Goal: Entertainment & Leisure: Consume media (video, audio)

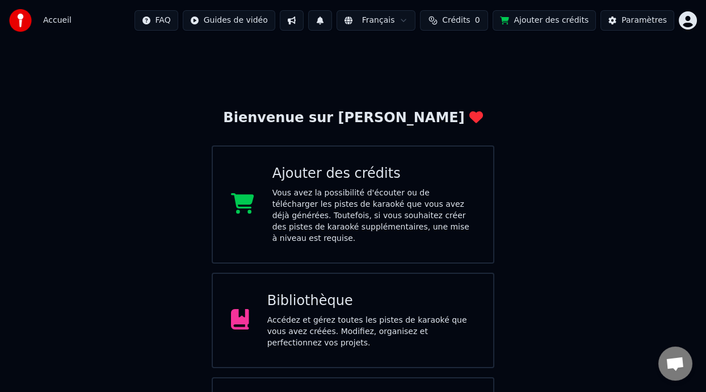
click at [331, 314] on div "Accédez et gérez toutes les pistes de karaoké que vous avez créées. Modifiez, o…" at bounding box center [371, 331] width 208 height 34
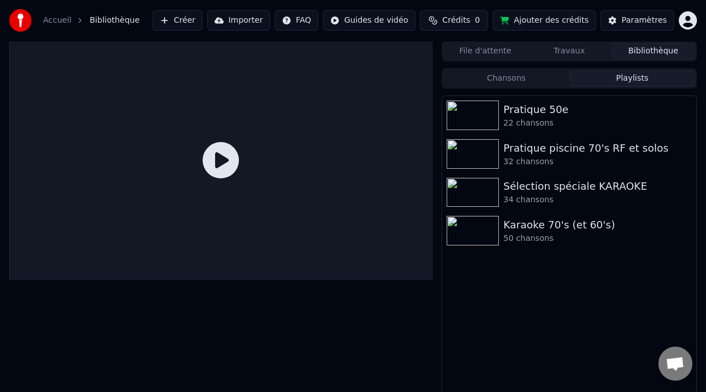
click at [623, 77] on button "Playlists" at bounding box center [632, 78] width 126 height 16
click at [570, 108] on div "Pratique 50e" at bounding box center [591, 110] width 177 height 16
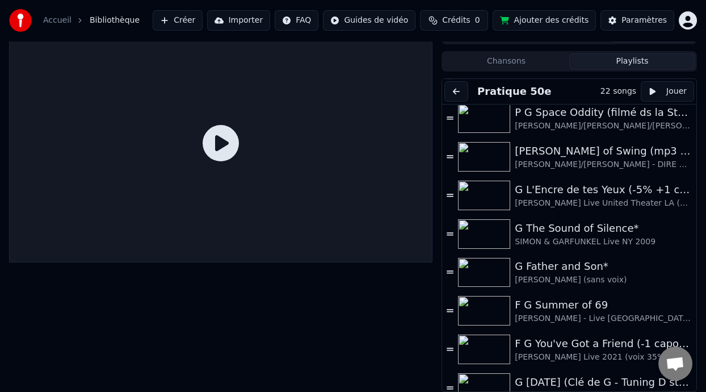
scroll to position [558, 0]
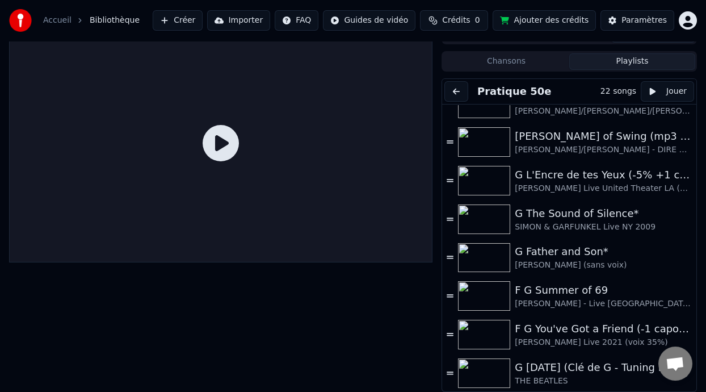
click at [576, 373] on div "G [DATE] (Clé de G - Tuning D standard)" at bounding box center [598, 367] width 166 height 16
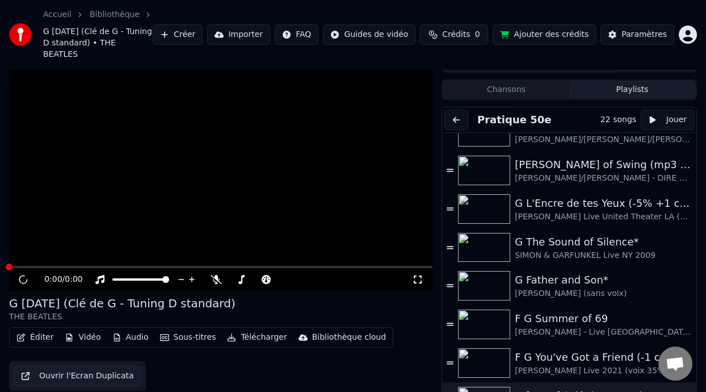
scroll to position [45, 0]
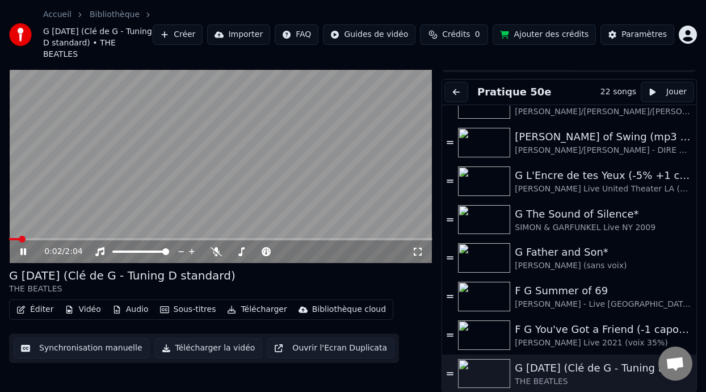
click at [22, 249] on icon at bounding box center [23, 251] width 6 height 7
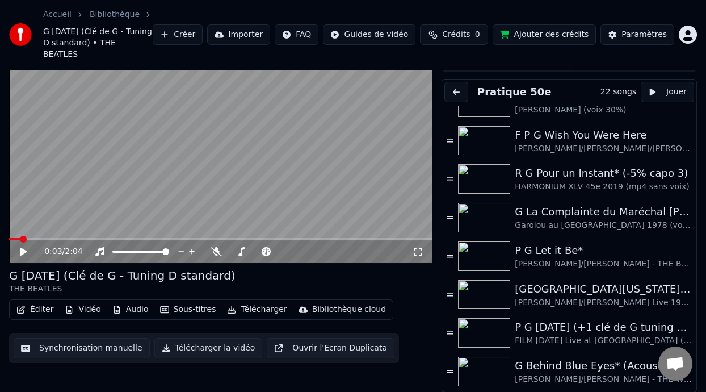
scroll to position [0, 0]
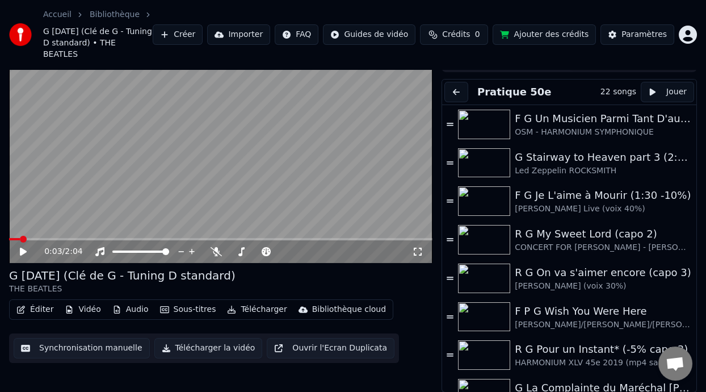
click at [457, 93] on button at bounding box center [456, 92] width 24 height 20
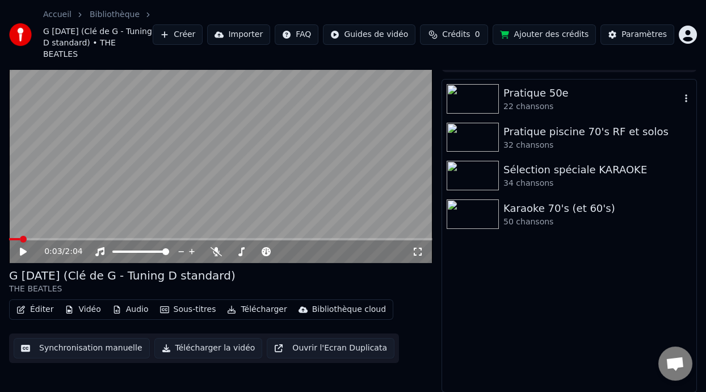
click at [564, 90] on div "Pratique 50e" at bounding box center [591, 93] width 177 height 16
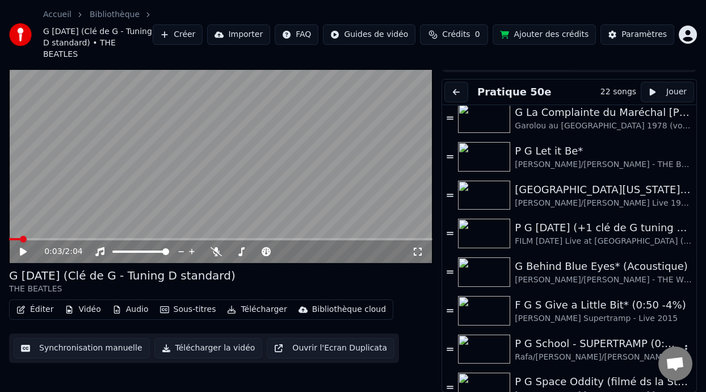
scroll to position [558, 0]
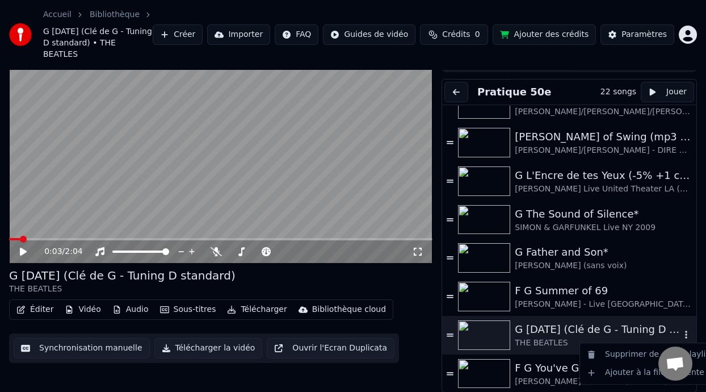
click at [680, 329] on button "button" at bounding box center [685, 335] width 11 height 14
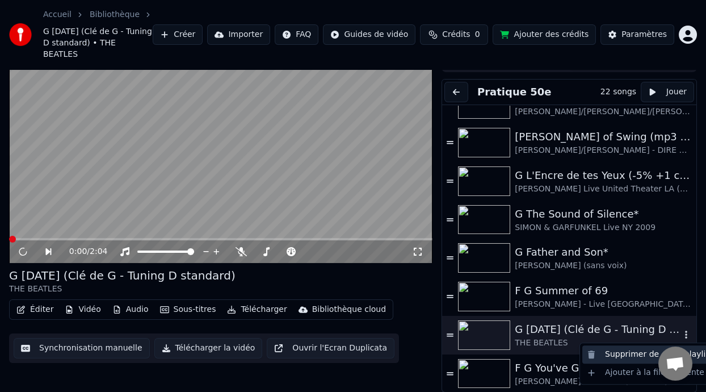
click at [645, 356] on div "Supprimer de cette playlist" at bounding box center [649, 354] width 135 height 18
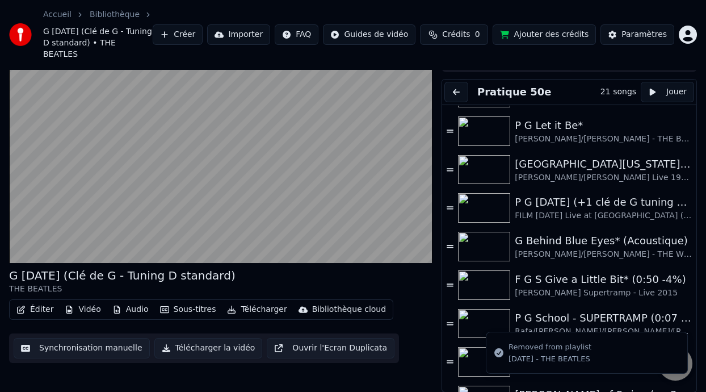
scroll to position [191, 0]
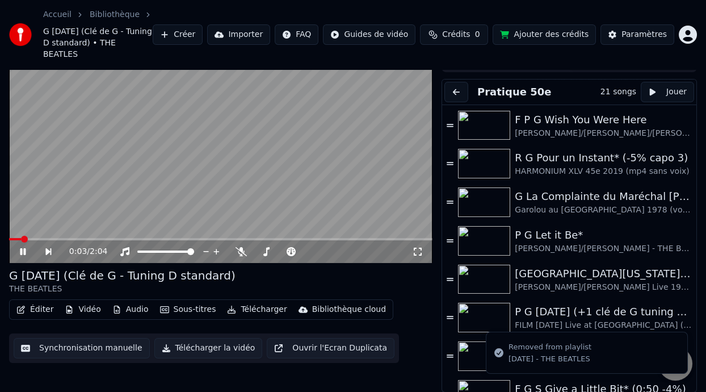
click at [23, 249] on icon at bounding box center [31, 251] width 26 height 9
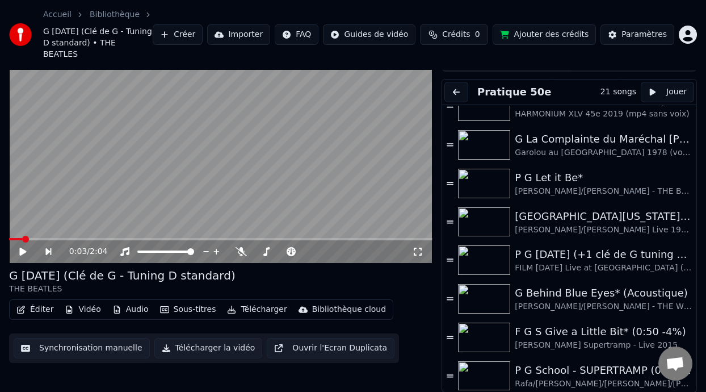
scroll to position [245, 0]
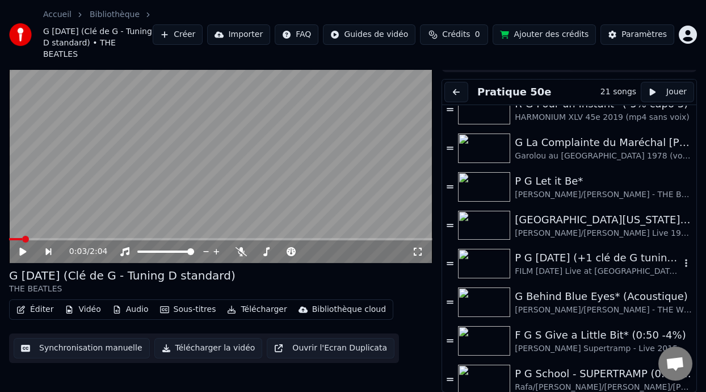
click at [579, 258] on div "P G [DATE] (+1 clé de G tuning D standard)" at bounding box center [598, 258] width 166 height 16
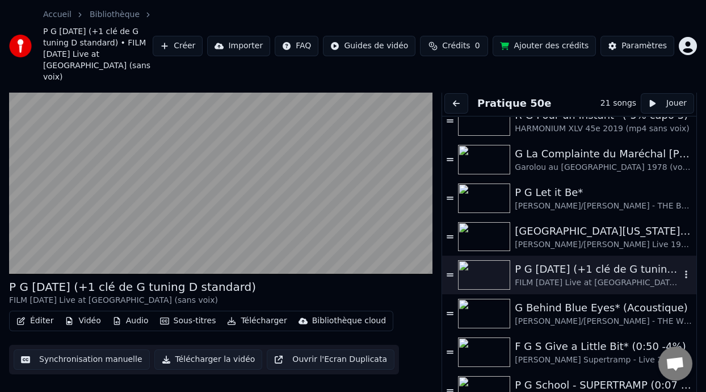
scroll to position [75, 0]
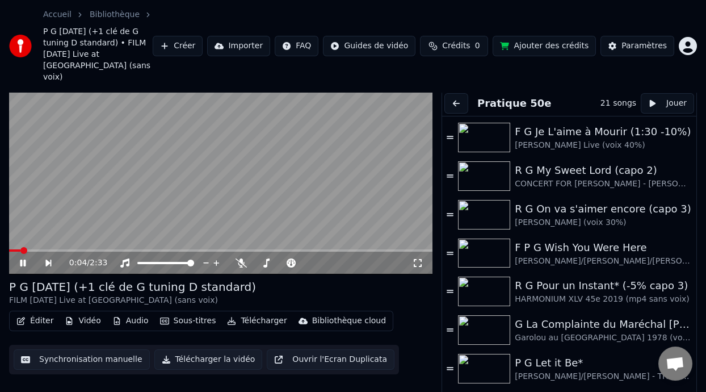
click at [403, 293] on div "P G [DATE] (+1 clé de G tuning D standard) FILM [DATE] Live at [GEOGRAPHIC_DATA…" at bounding box center [220, 292] width 423 height 27
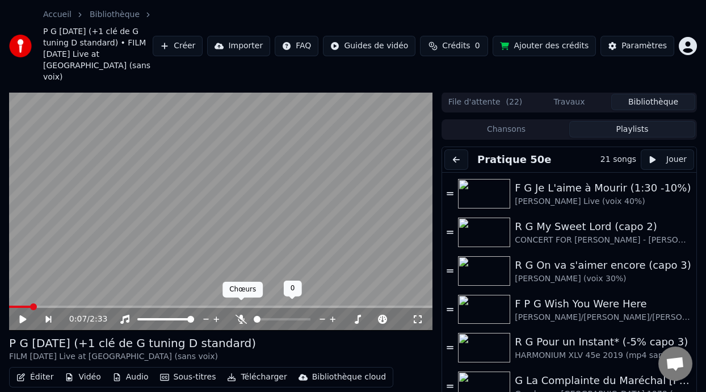
click at [239, 314] on icon at bounding box center [241, 318] width 11 height 9
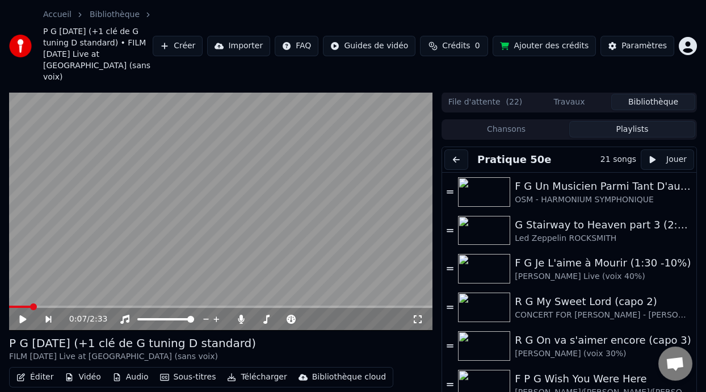
scroll to position [56, 0]
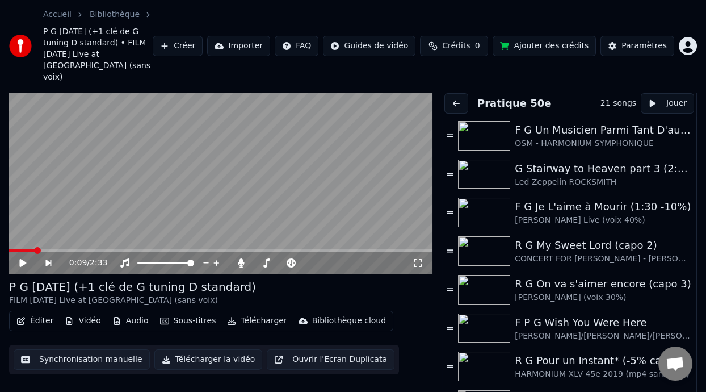
click at [22, 259] on icon at bounding box center [22, 263] width 7 height 8
click at [419, 258] on icon at bounding box center [417, 262] width 11 height 9
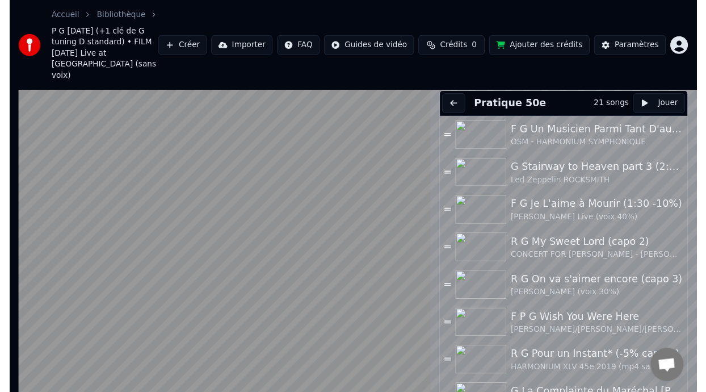
scroll to position [0, 0]
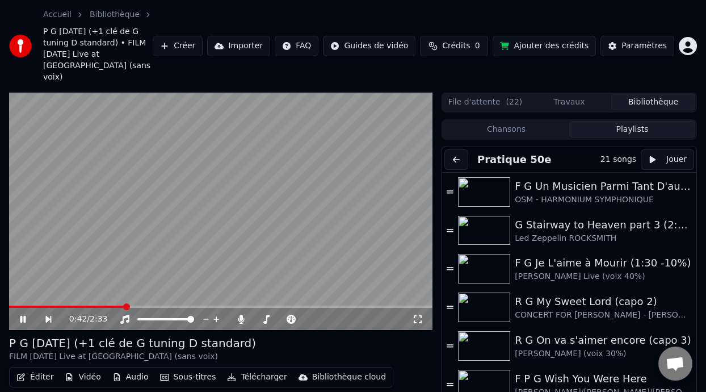
click at [24, 316] on icon at bounding box center [23, 319] width 6 height 7
